Goal: Find specific page/section: Find specific page/section

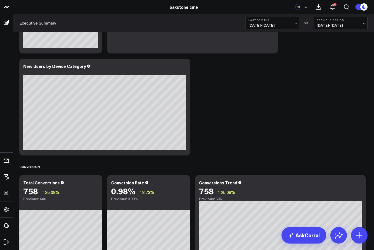
scroll to position [515, 0]
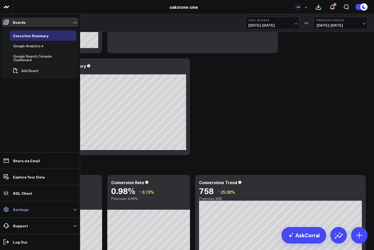
click at [17, 210] on p "Settings" at bounding box center [21, 209] width 16 height 4
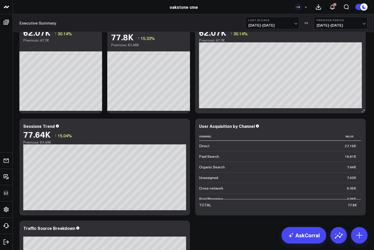
scroll to position [0, 0]
